Goal: Book appointment/travel/reservation

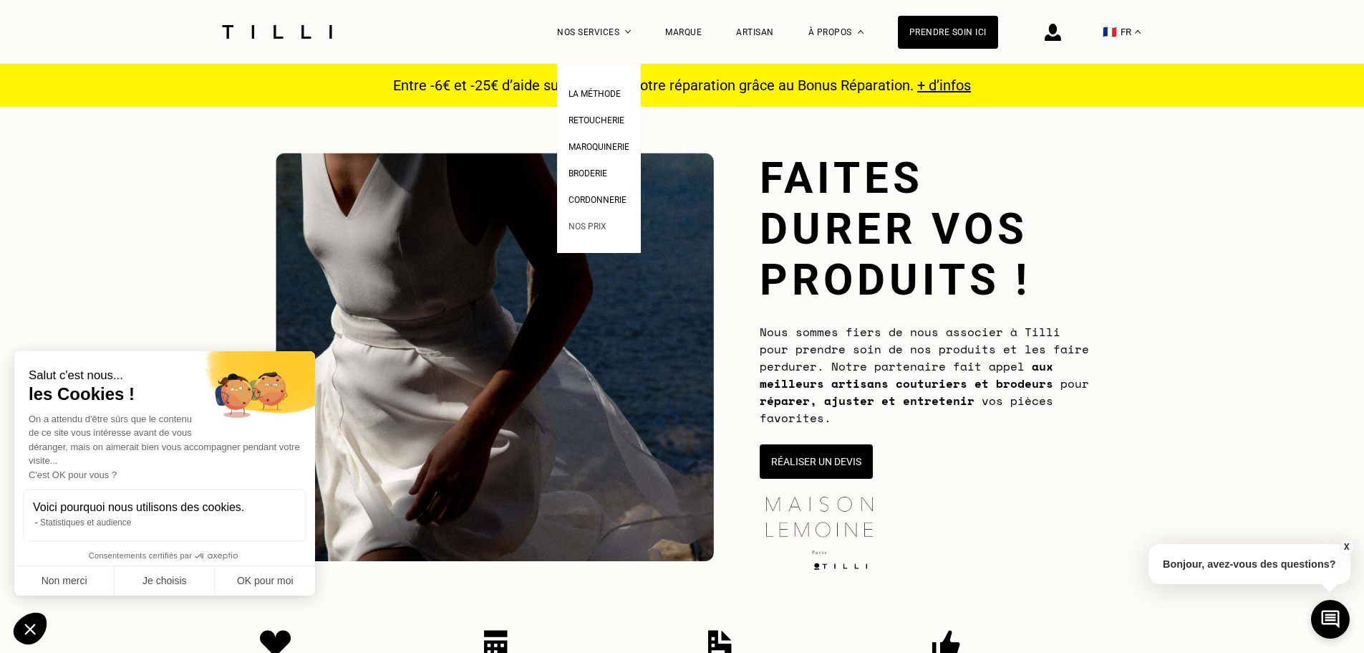
click at [596, 224] on link "Nos prix" at bounding box center [588, 224] width 38 height 15
select select "FR"
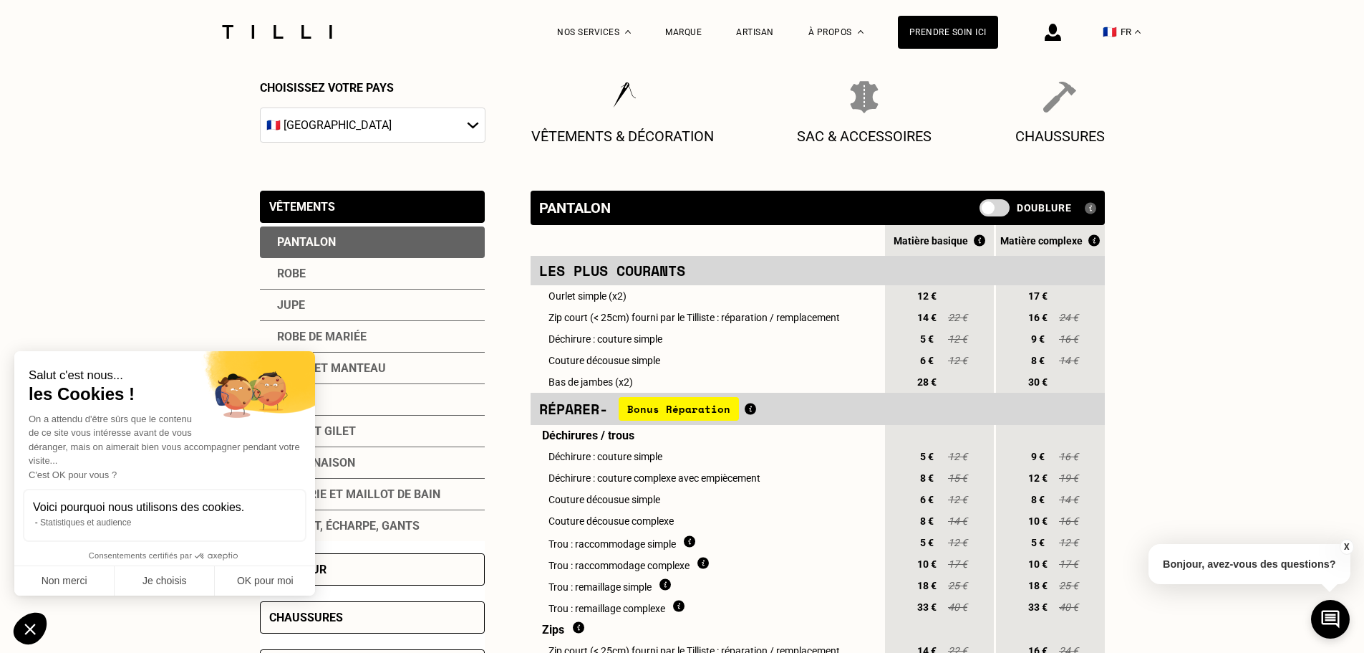
scroll to position [215, 0]
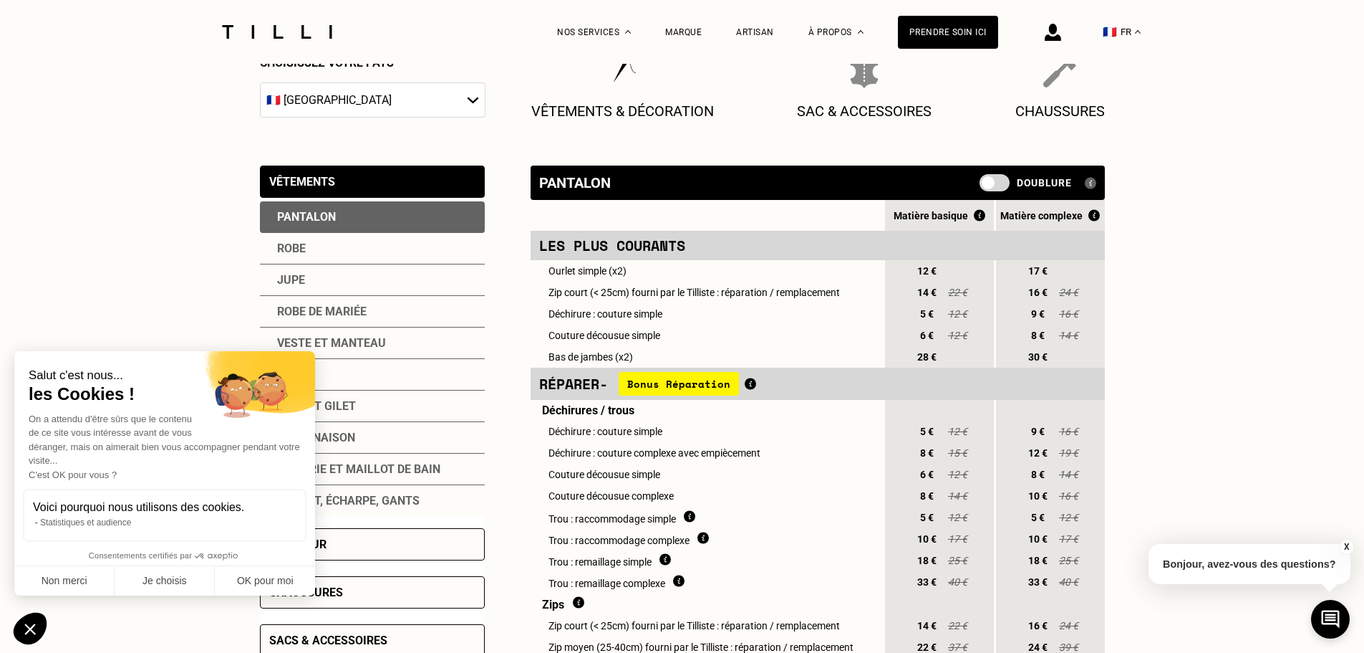
click at [287, 247] on div "Robe" at bounding box center [372, 249] width 225 height 32
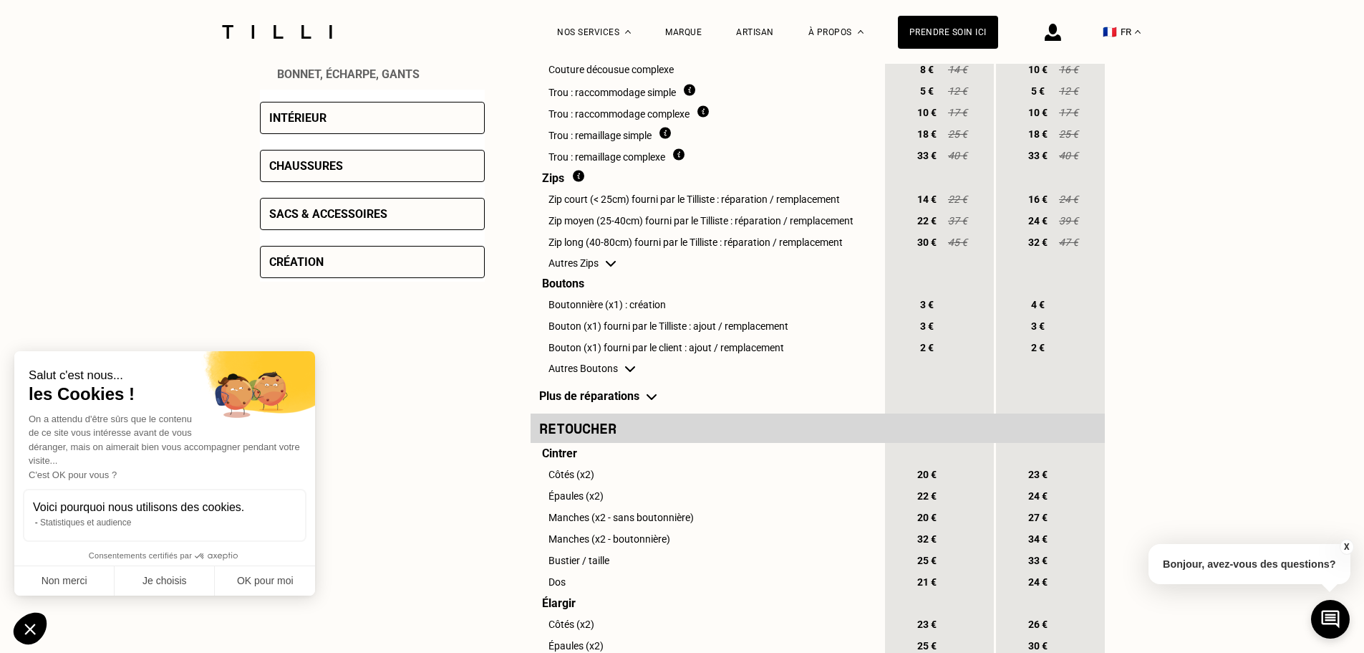
scroll to position [573, 0]
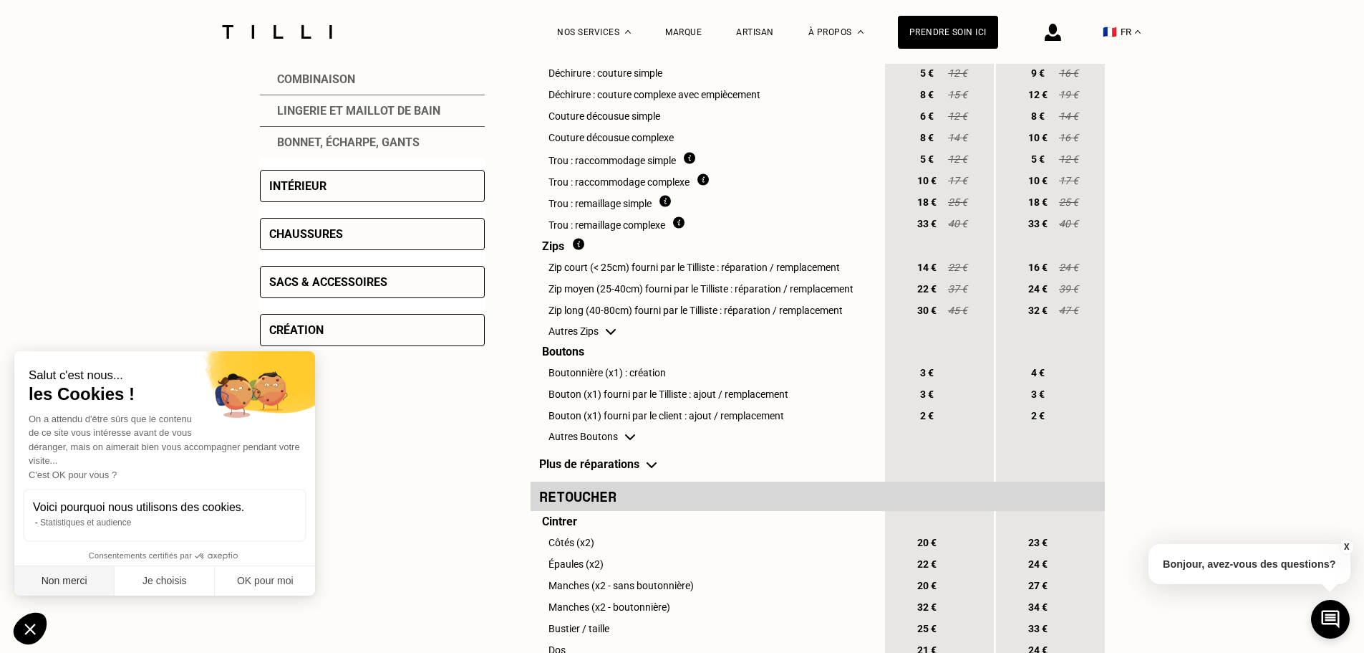
click at [64, 578] on button "Non merci" at bounding box center [64, 581] width 100 height 30
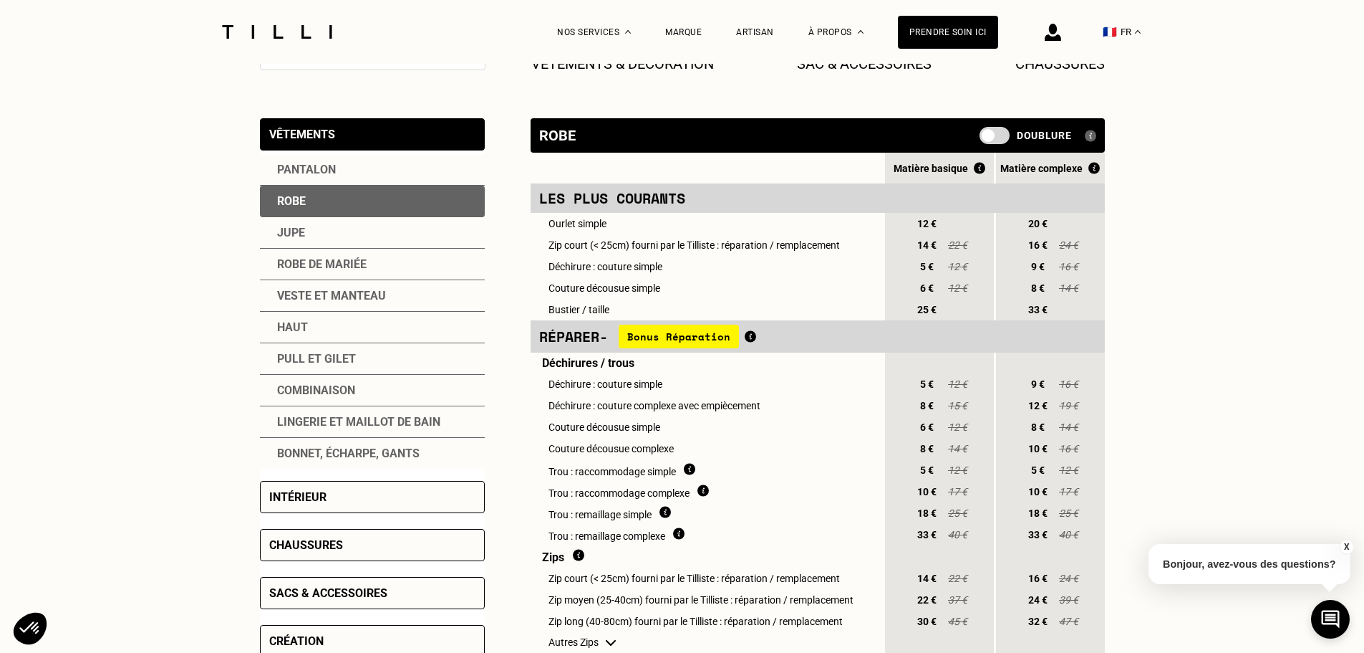
scroll to position [287, 0]
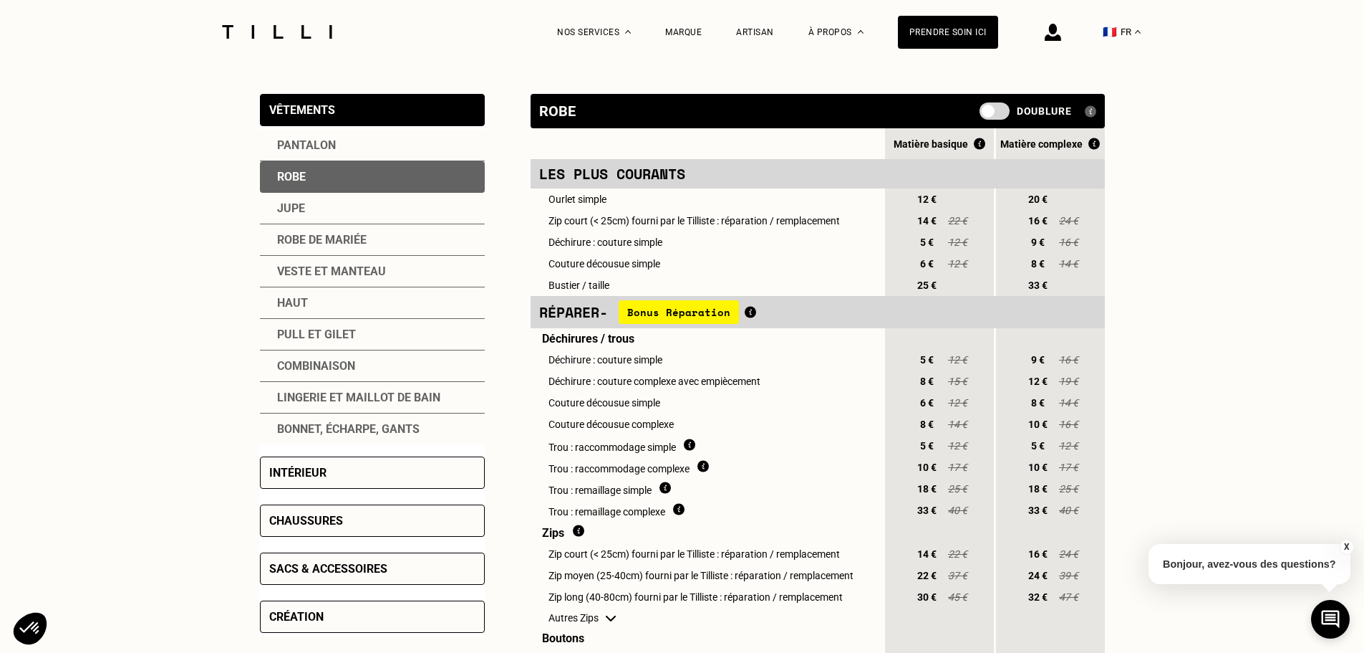
click at [347, 532] on div "Chaussures" at bounding box center [372, 520] width 225 height 32
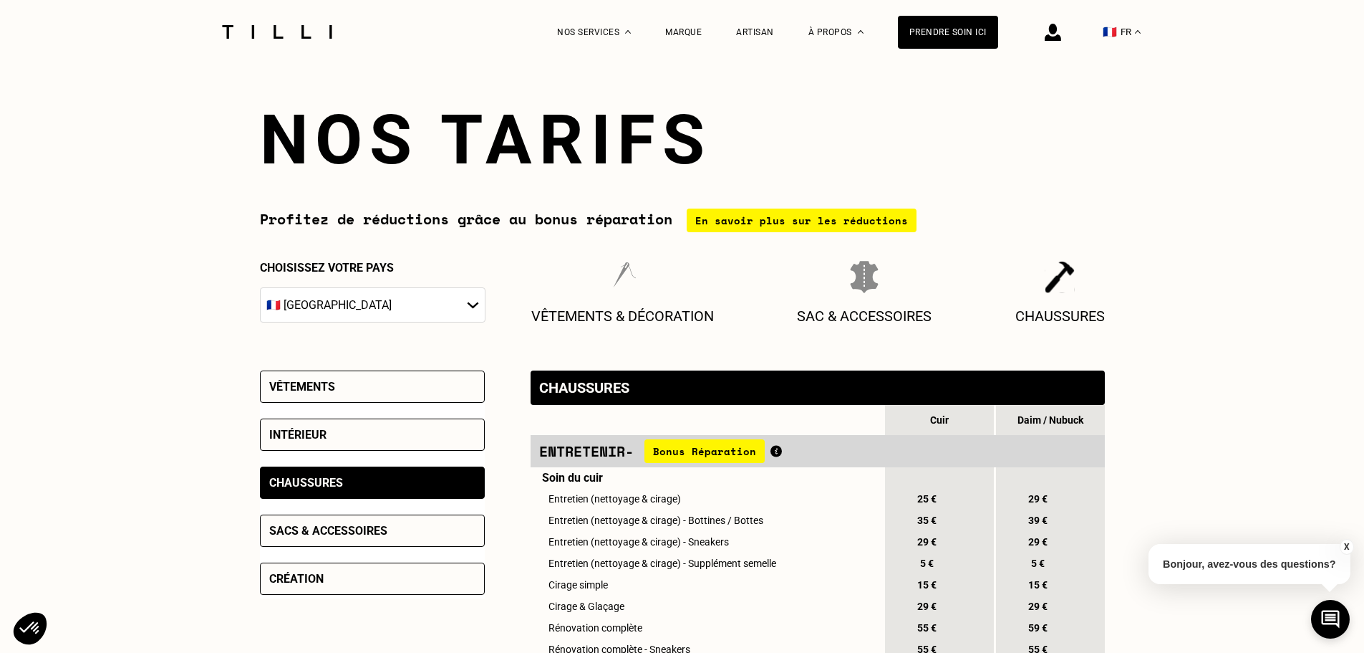
scroll to position [0, 0]
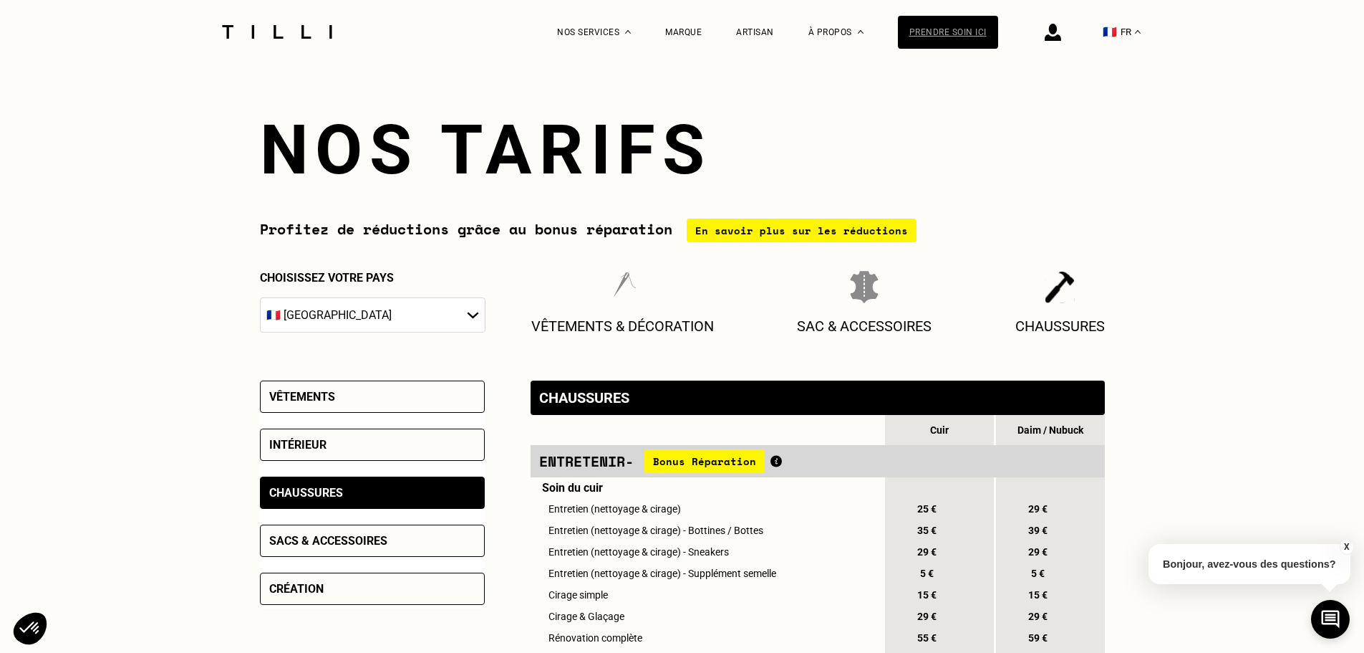
click at [923, 43] on div "Prendre soin ici" at bounding box center [948, 32] width 100 height 33
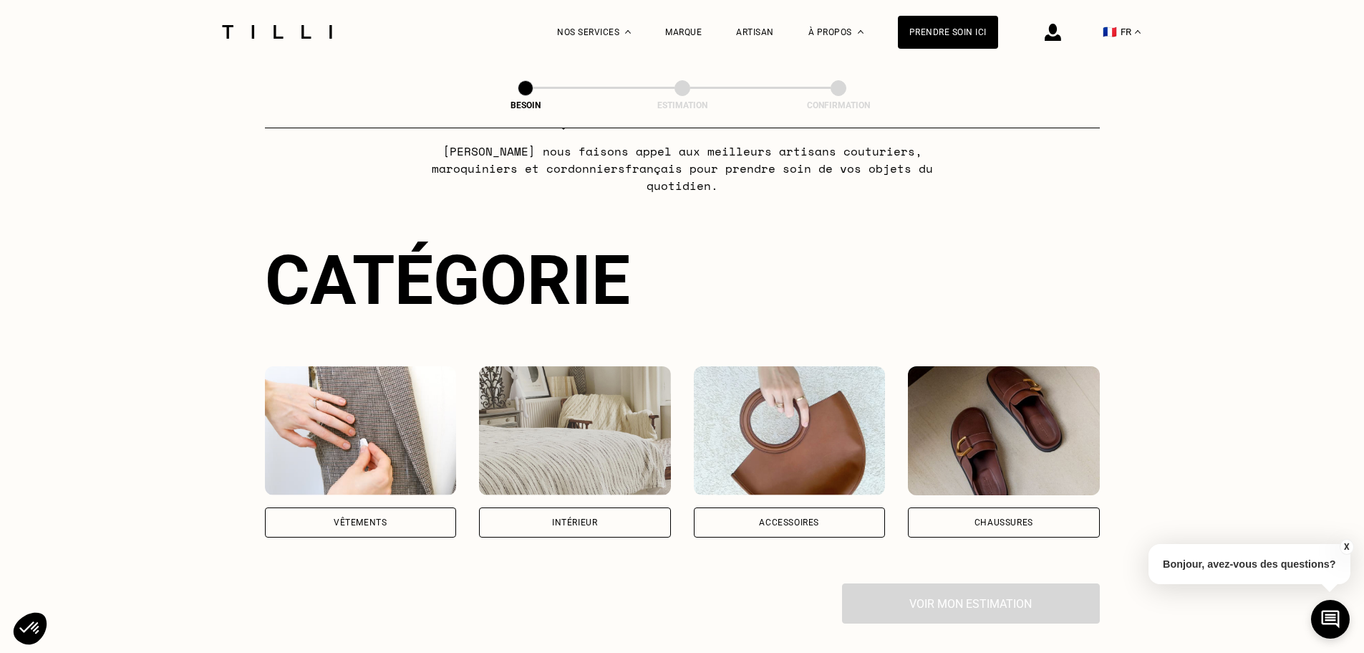
scroll to position [143, 0]
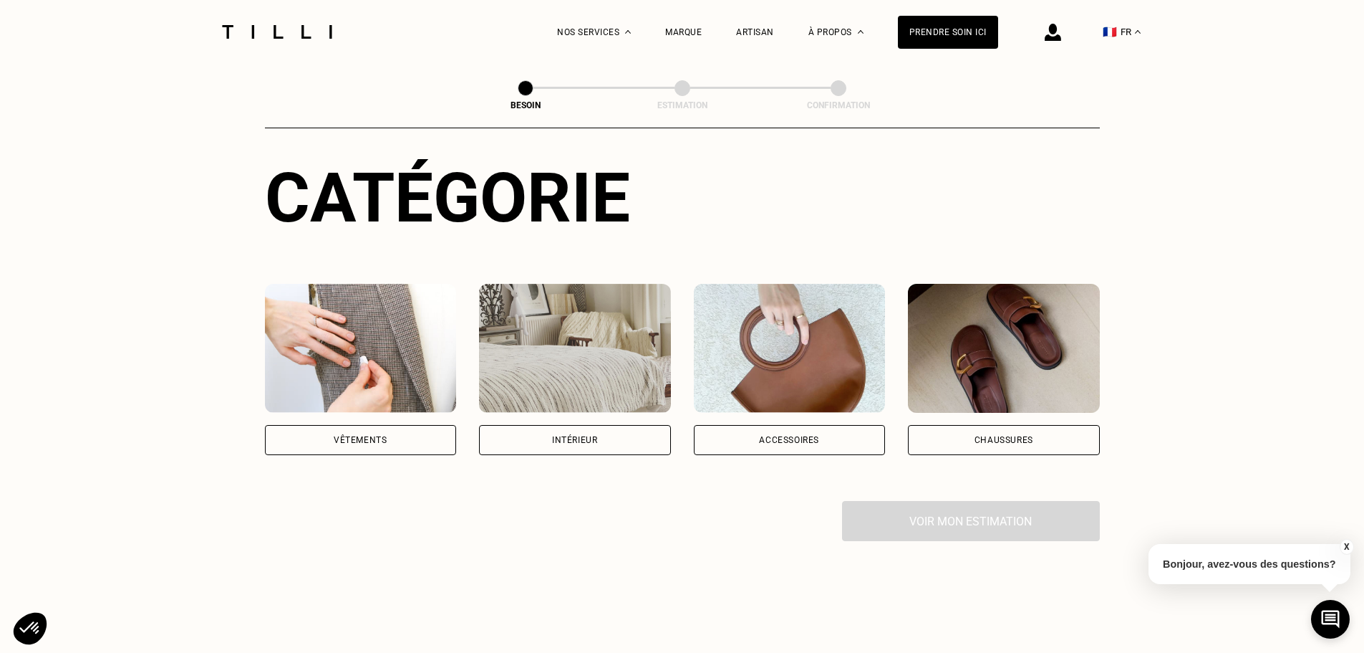
click at [334, 435] on div "Vêtements" at bounding box center [360, 439] width 53 height 9
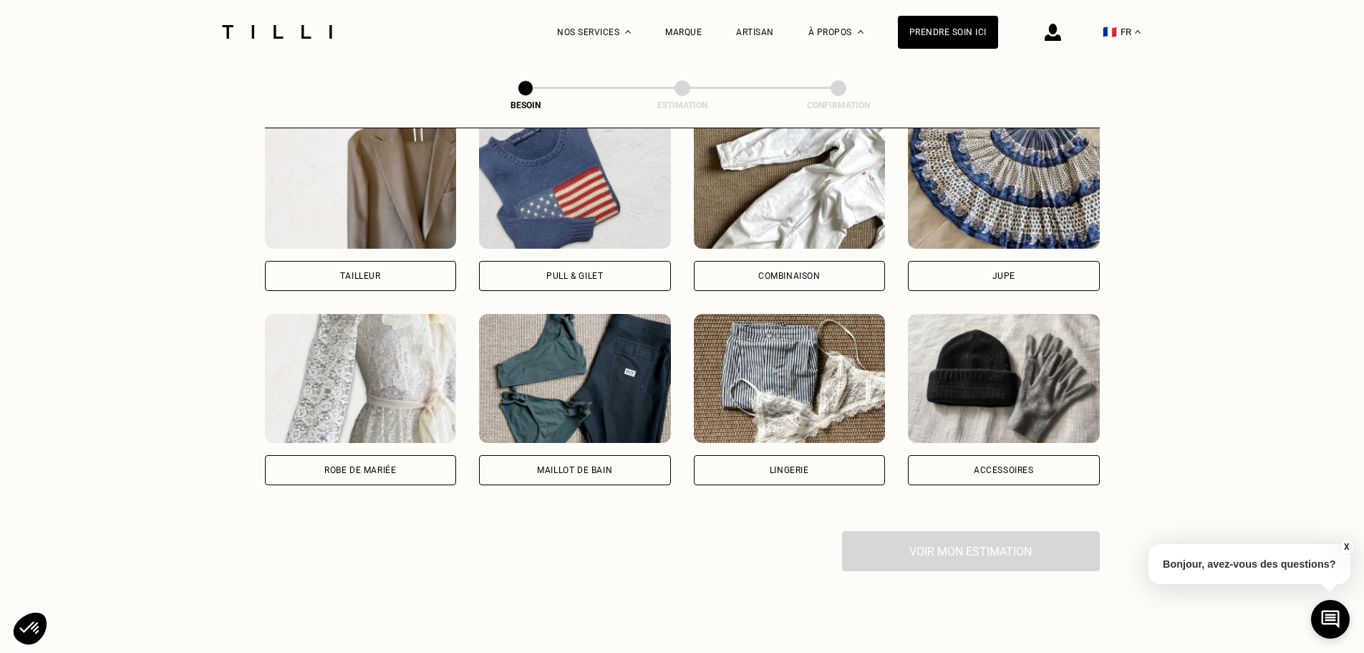
scroll to position [970, 0]
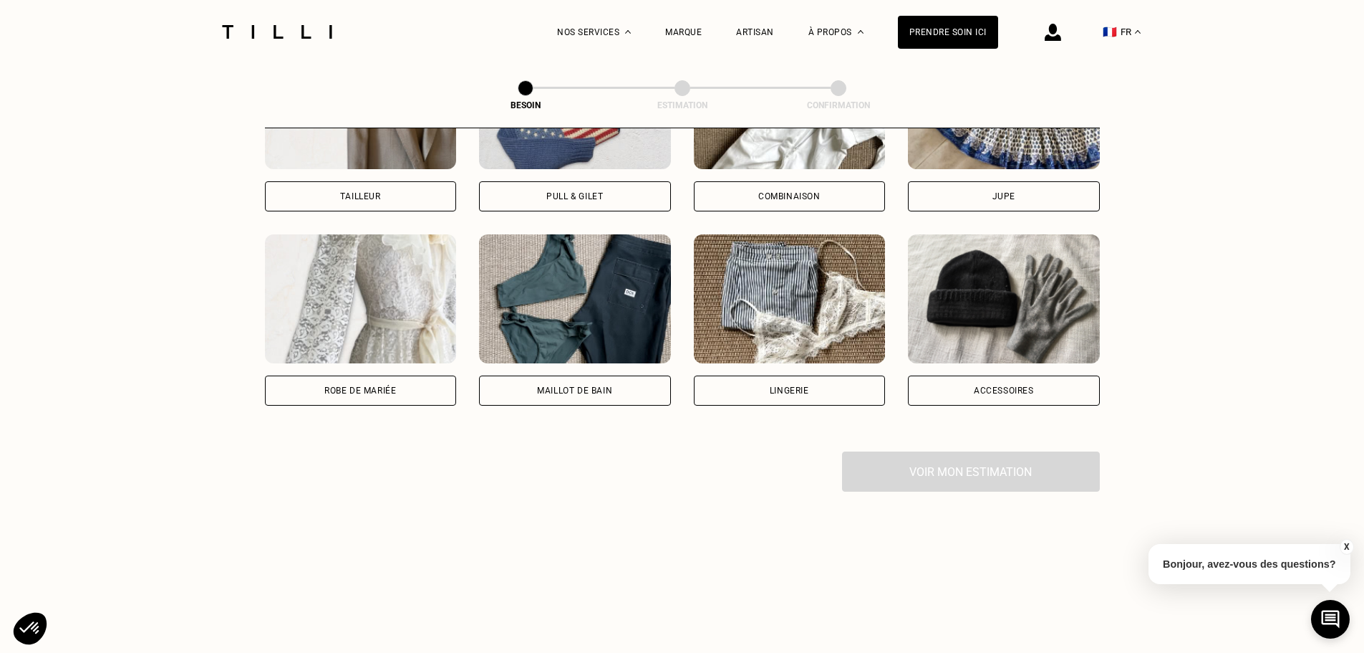
click at [329, 386] on div "Robe de mariée" at bounding box center [360, 390] width 72 height 9
select select "FR"
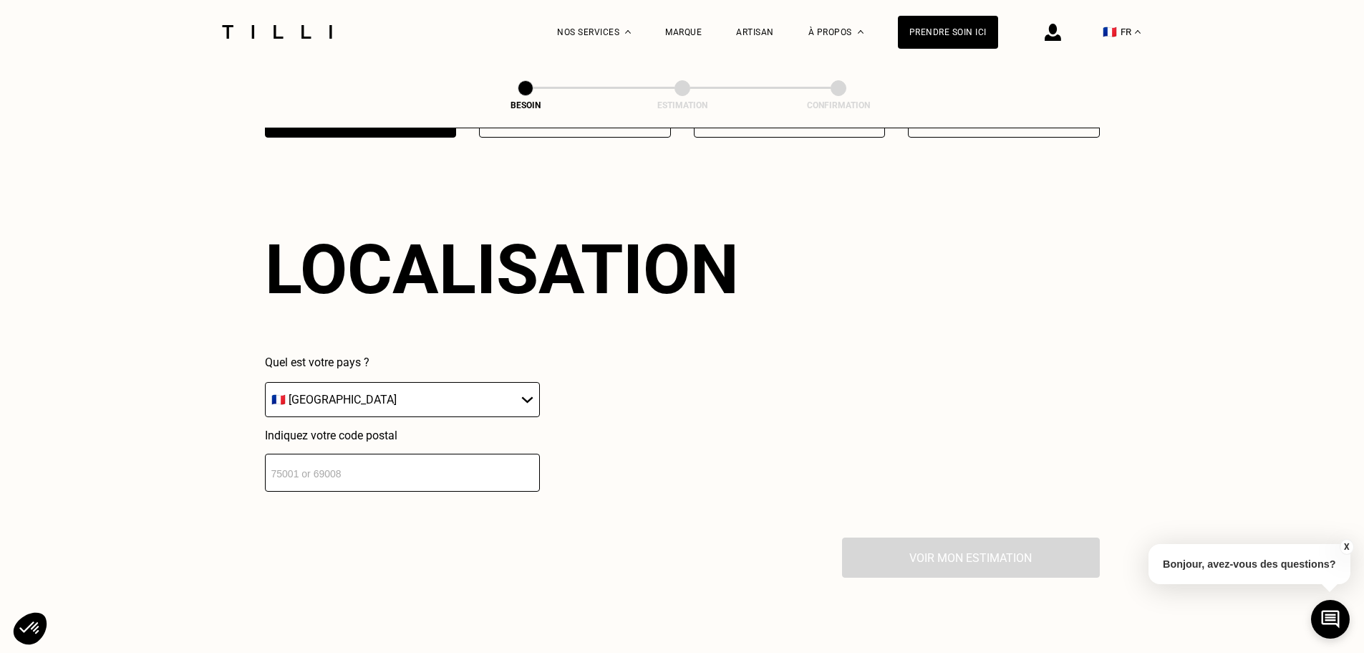
scroll to position [1248, 0]
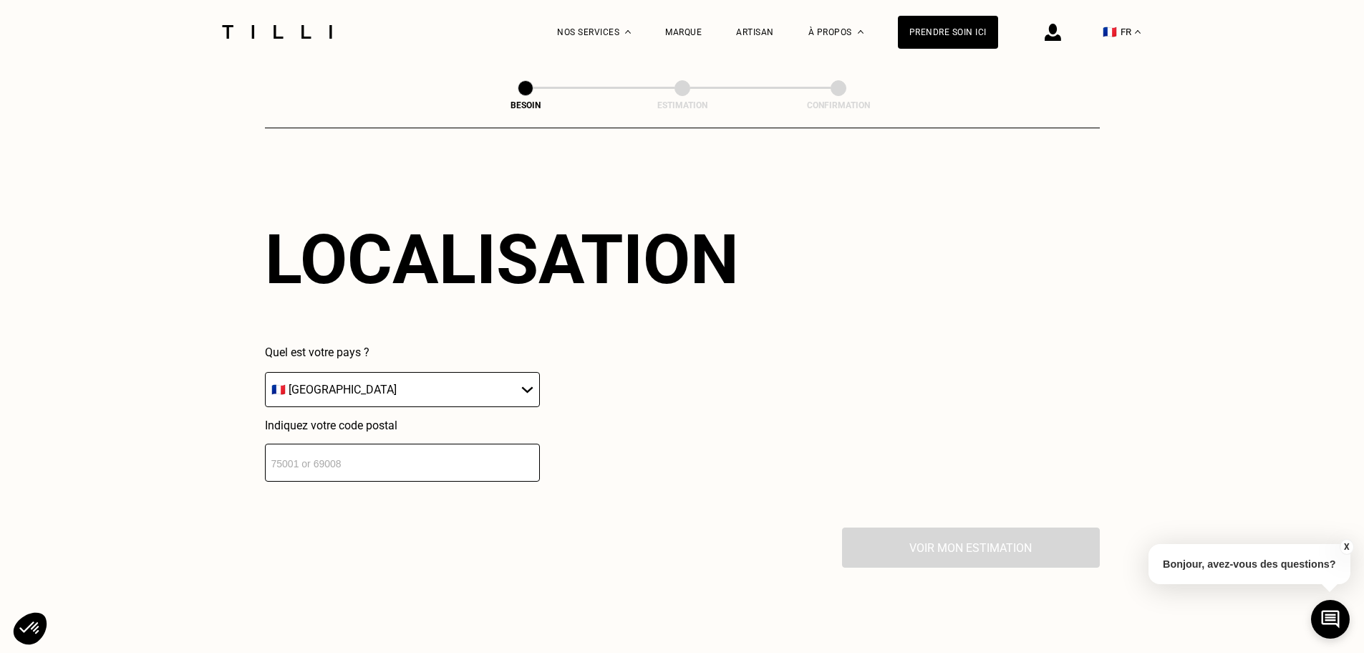
click at [345, 390] on select "🇩🇪 Allemagne 🇦🇹 Autriche 🇧🇪 Belgique 🇧🇬 Bulgarie 🇨🇾 Chypre 🇭🇷 Croatie 🇩🇰 Danema…" at bounding box center [402, 389] width 275 height 35
click at [350, 450] on input "number" at bounding box center [402, 462] width 275 height 38
type input "92310"
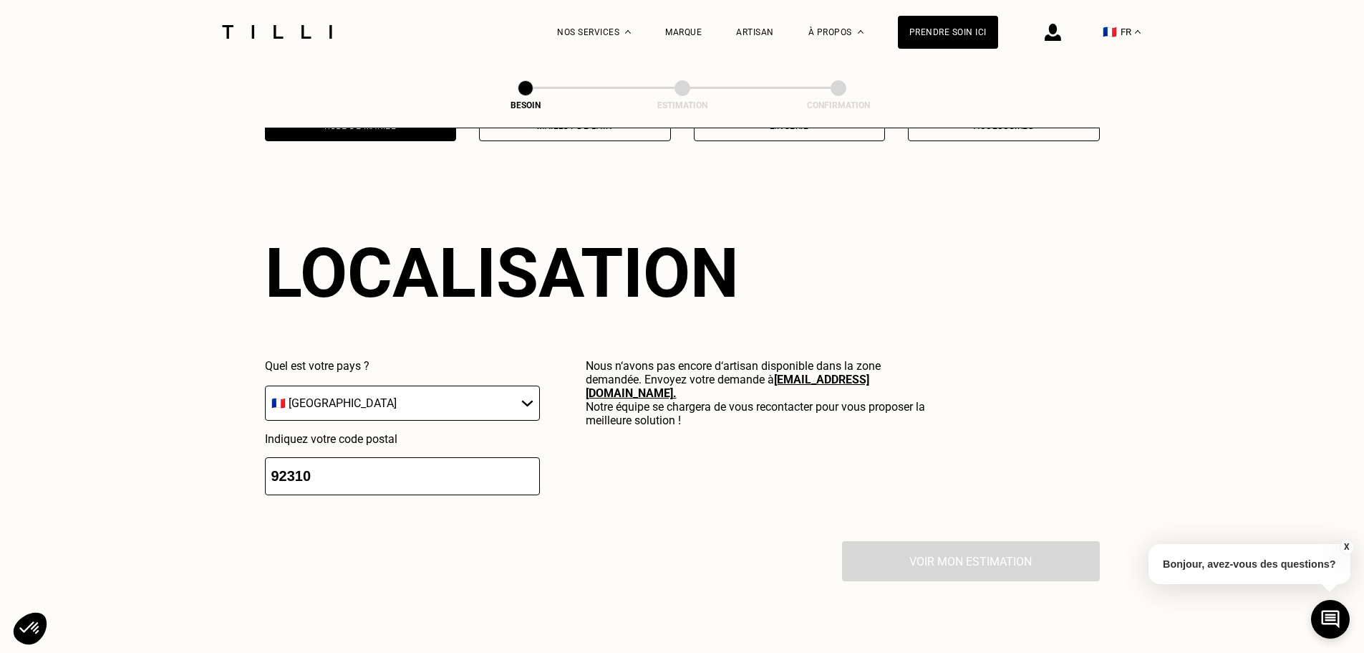
scroll to position [1246, 0]
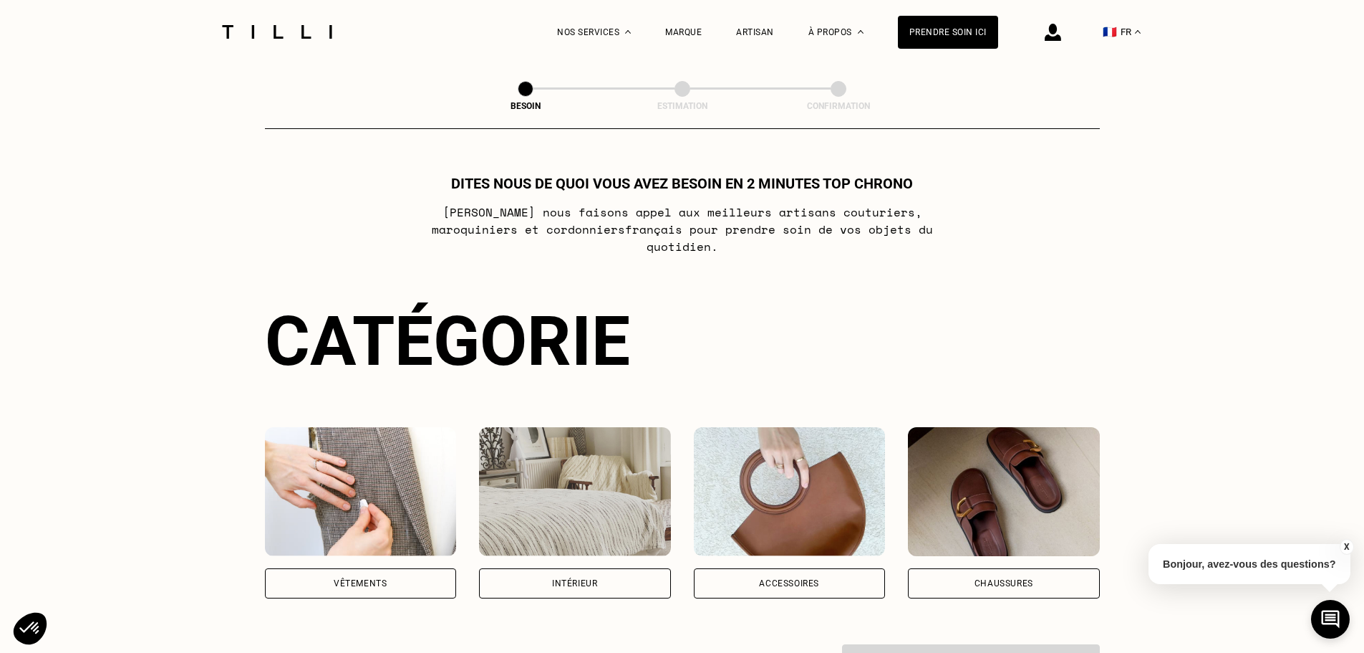
scroll to position [430, 0]
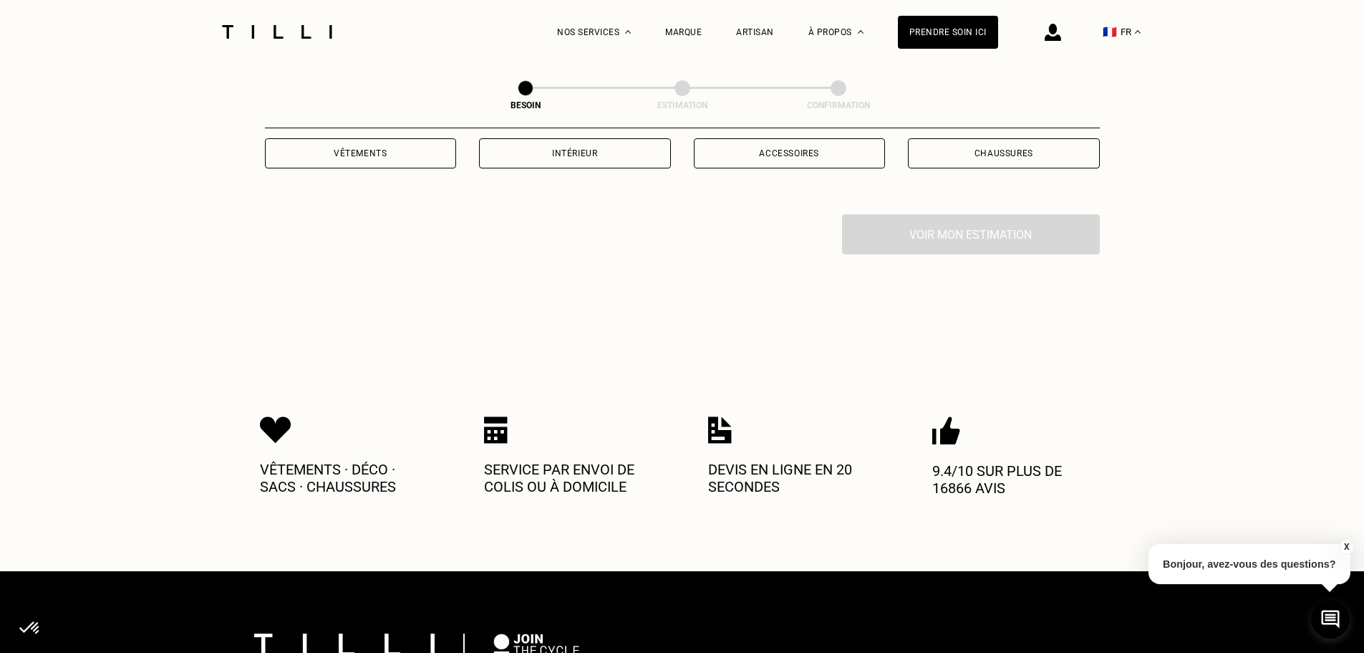
click at [392, 141] on div "Vêtements" at bounding box center [361, 153] width 192 height 30
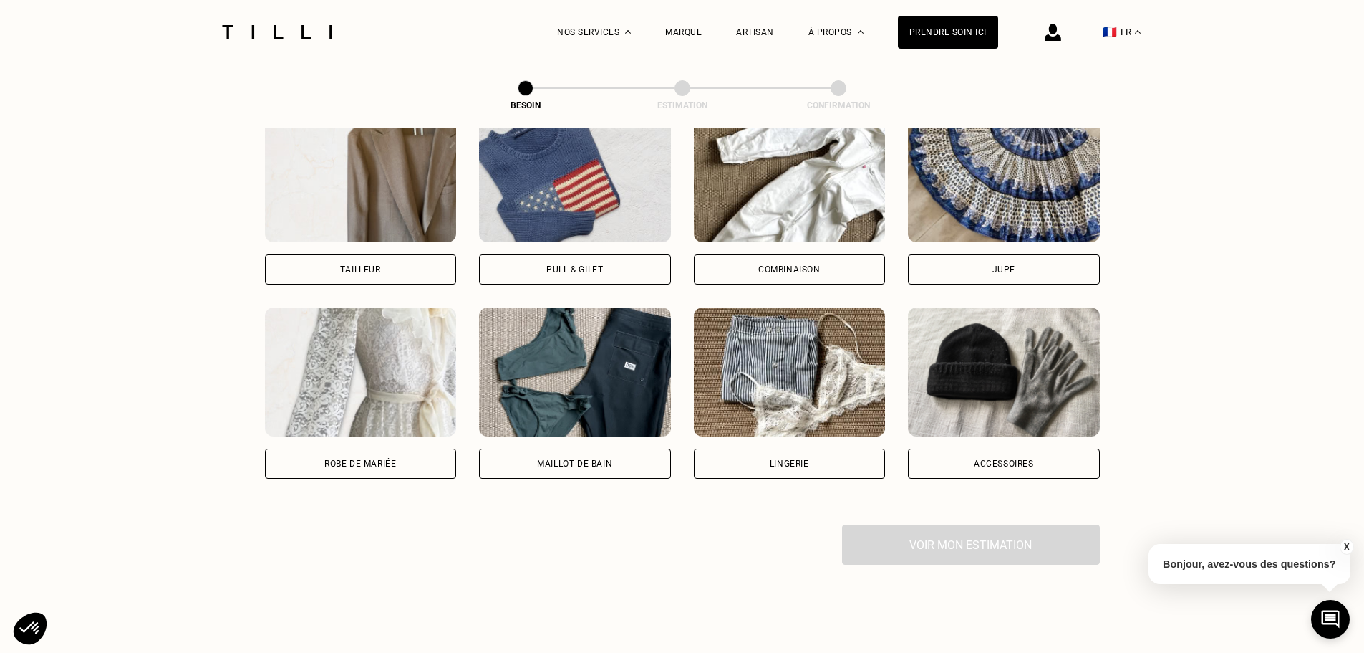
scroll to position [898, 0]
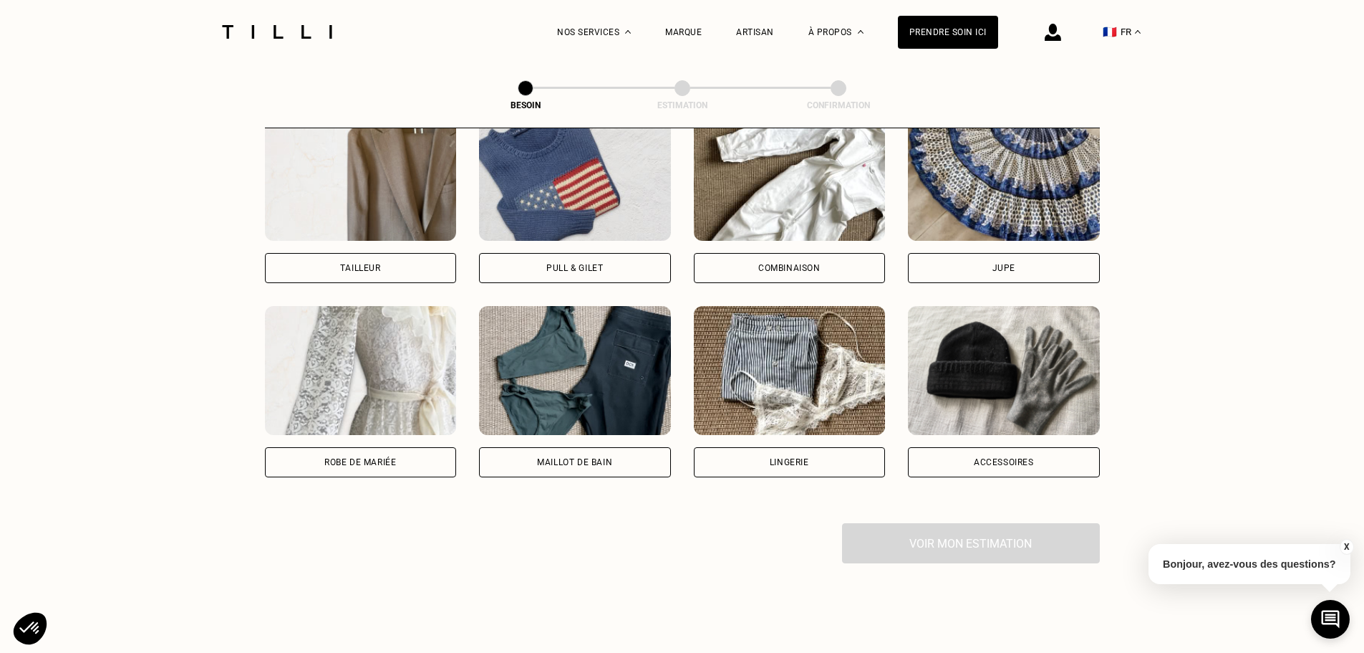
click at [353, 463] on div "Robe de mariée" at bounding box center [361, 462] width 192 height 30
select select "FR"
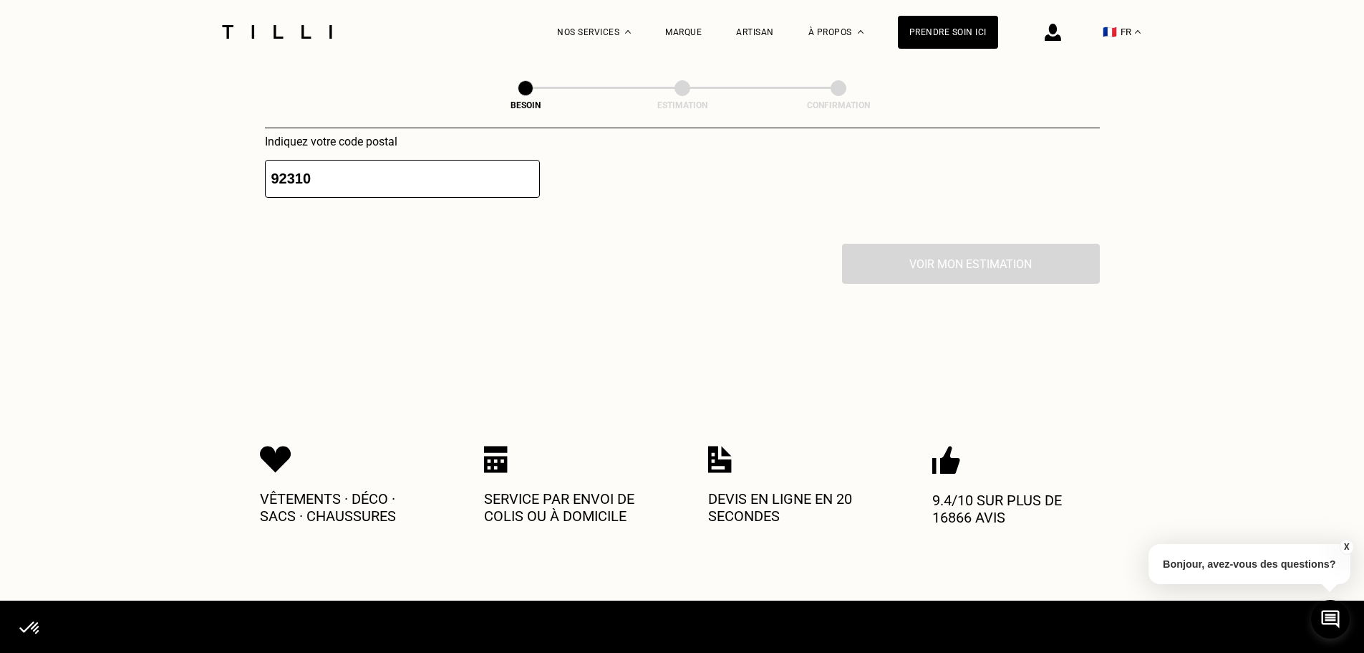
scroll to position [1362, 0]
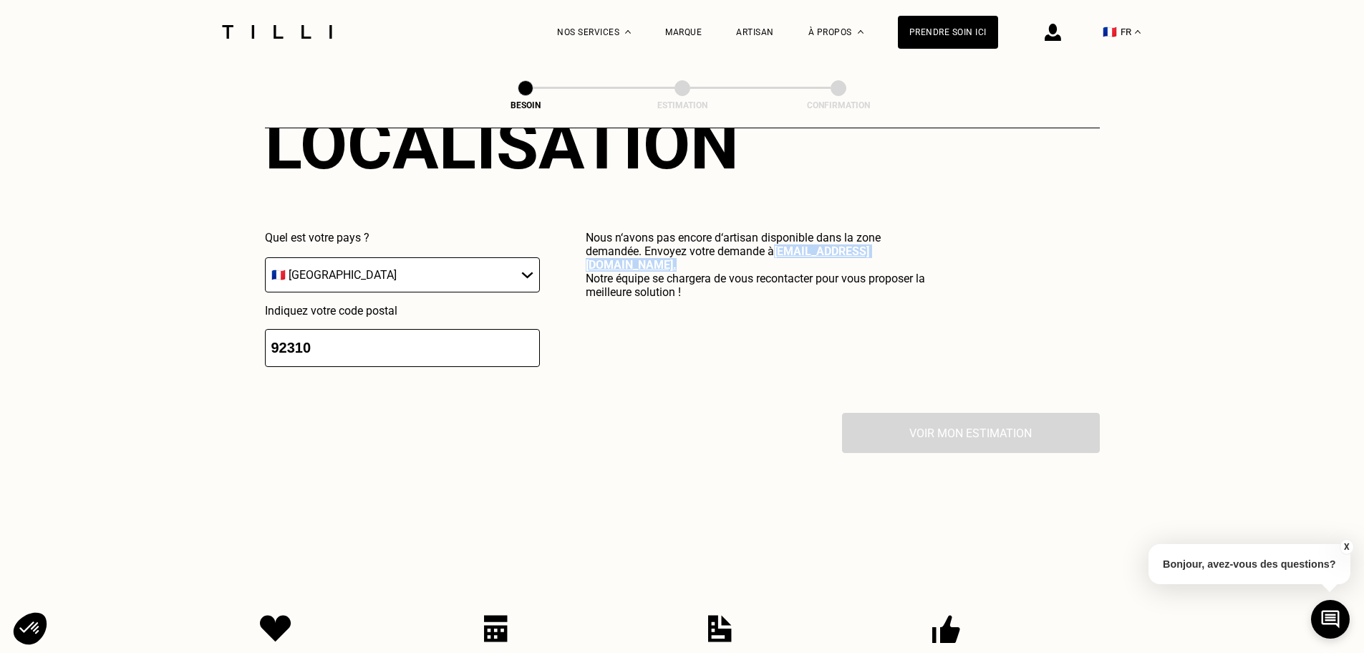
drag, startPoint x: 872, startPoint y: 237, endPoint x: 777, endPoint y: 241, distance: 95.3
click at [777, 241] on p "Nous n‘avons pas encore d‘artisan disponible dans la zone demandée. Envoyez vot…" at bounding box center [757, 265] width 342 height 68
copy link "[EMAIL_ADDRESS][DOMAIN_NAME] ."
